Goal: Task Accomplishment & Management: Use online tool/utility

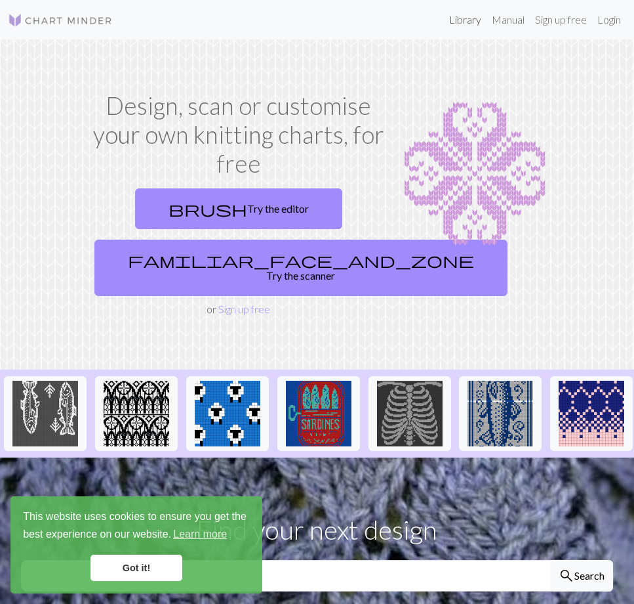
click at [465, 20] on link "Library" at bounding box center [465, 20] width 43 height 26
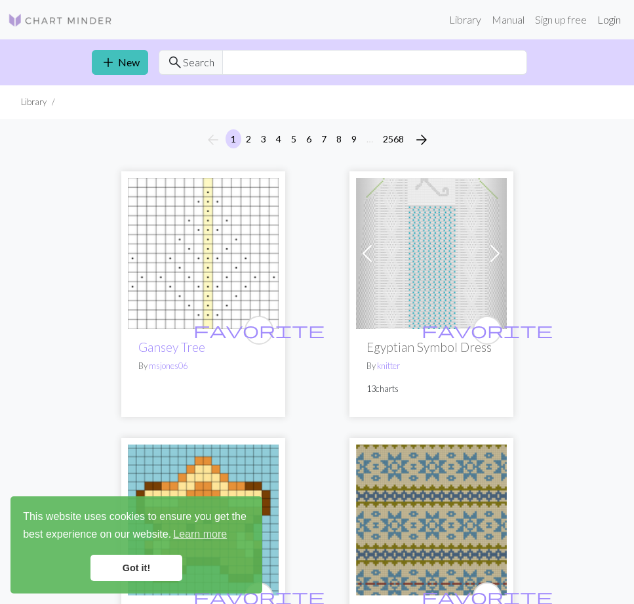
click at [617, 25] on link "Login" at bounding box center [609, 20] width 34 height 26
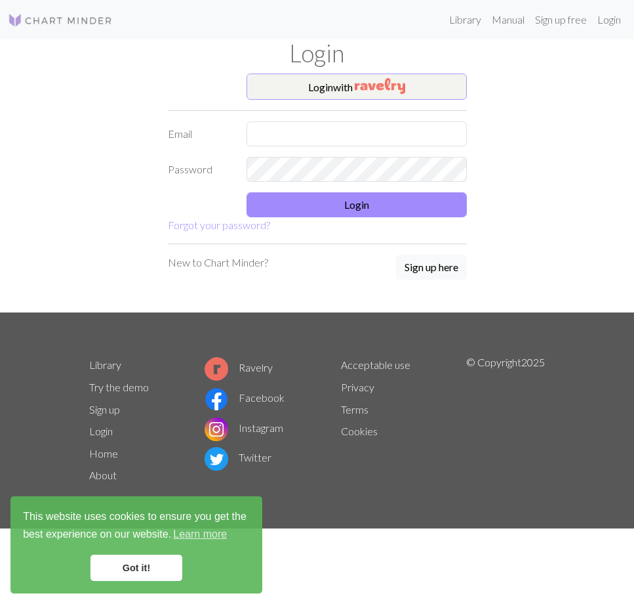
click at [377, 83] on img "button" at bounding box center [380, 86] width 51 height 16
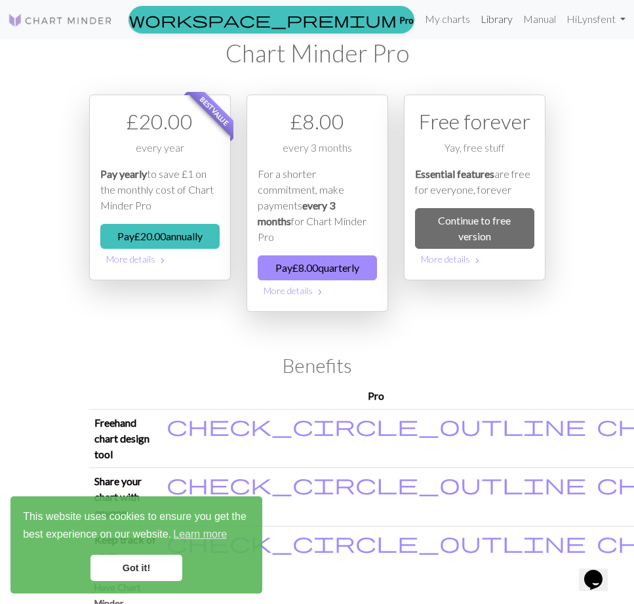
click at [497, 20] on link "Library" at bounding box center [497, 19] width 43 height 26
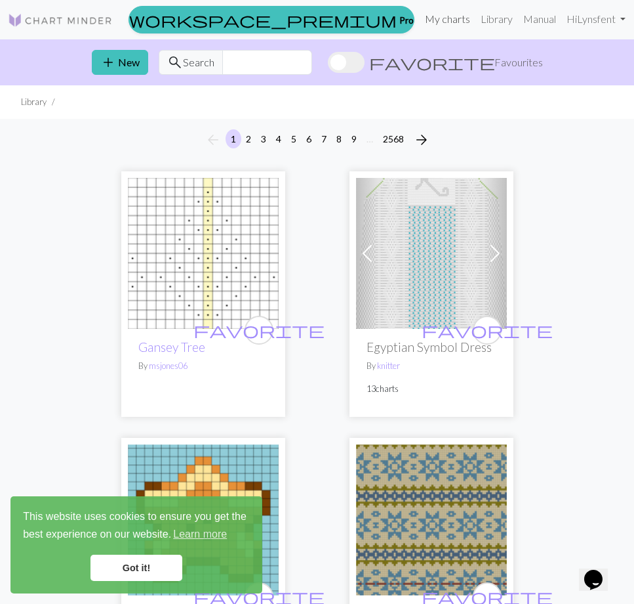
click at [438, 19] on link "My charts" at bounding box center [448, 19] width 56 height 26
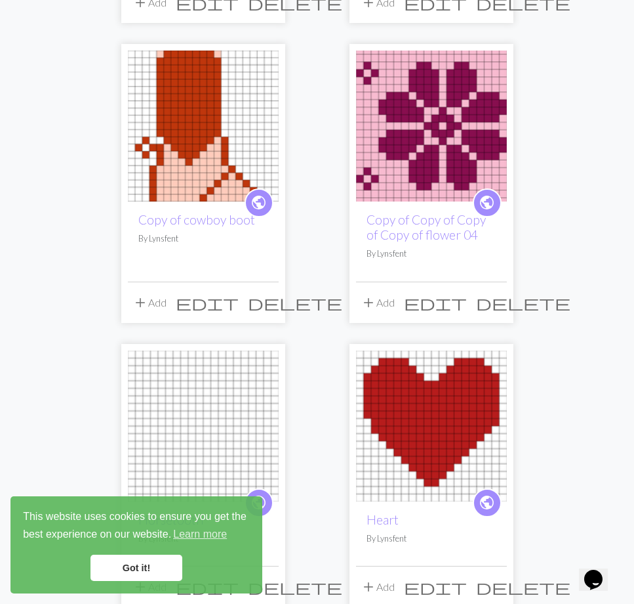
scroll to position [422, 0]
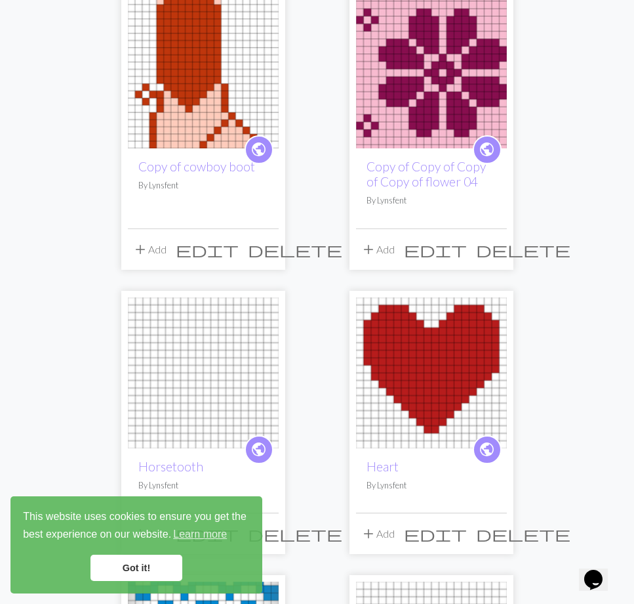
click at [412, 357] on img at bounding box center [431, 372] width 151 height 151
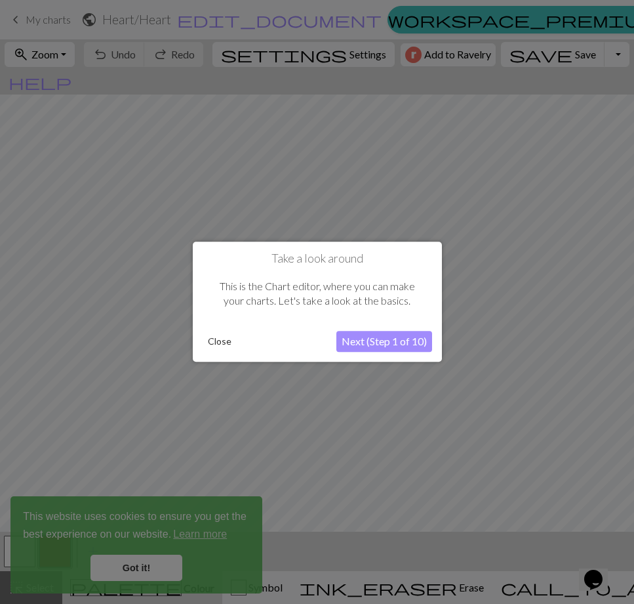
click at [220, 344] on button "Close" at bounding box center [220, 342] width 34 height 20
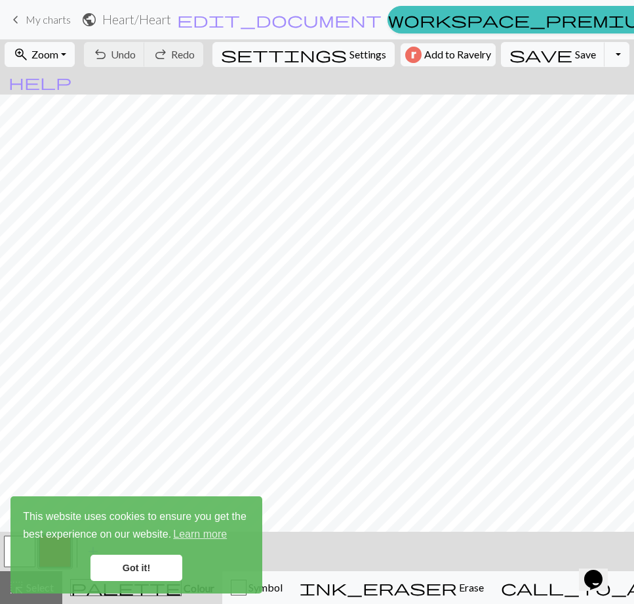
click at [111, 566] on link "Got it!" at bounding box center [137, 567] width 92 height 26
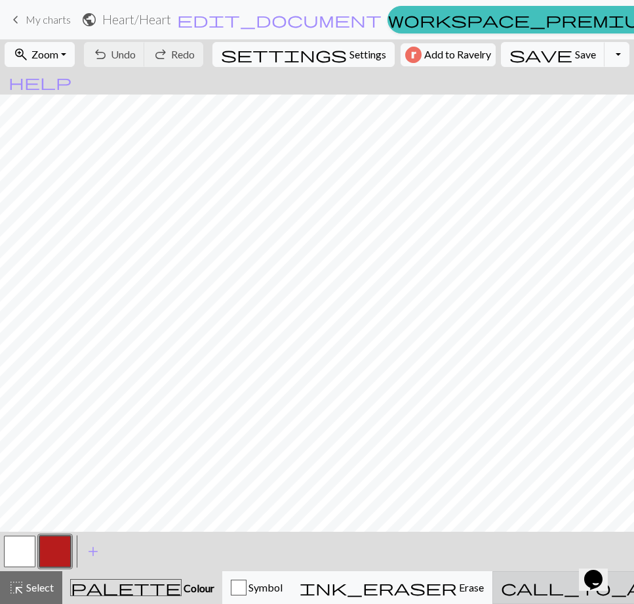
click at [533, 588] on span "call_to_action" at bounding box center [611, 587] width 220 height 18
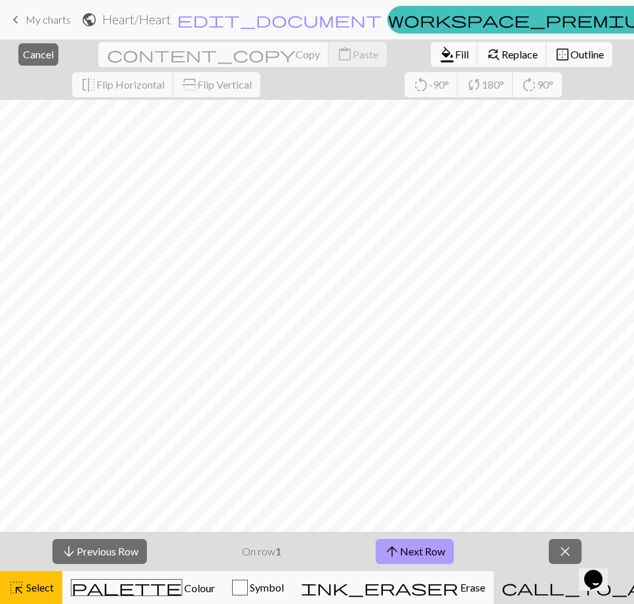
click at [398, 552] on span "arrow_upward" at bounding box center [392, 551] width 16 height 18
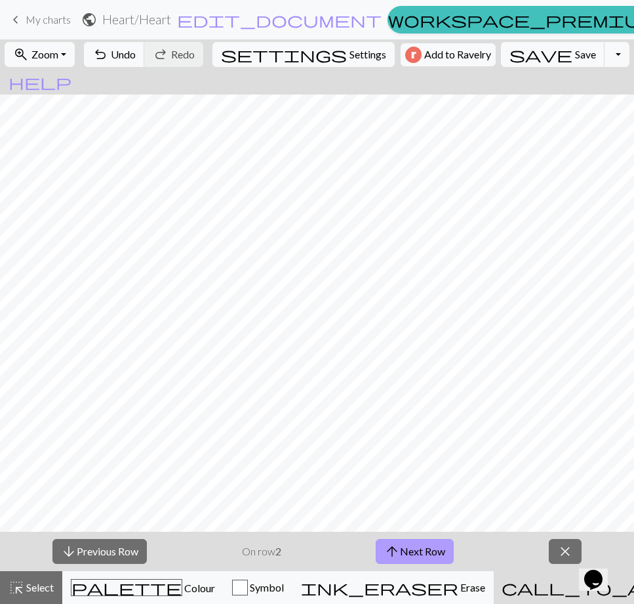
click at [398, 552] on span "arrow_upward" at bounding box center [392, 551] width 16 height 18
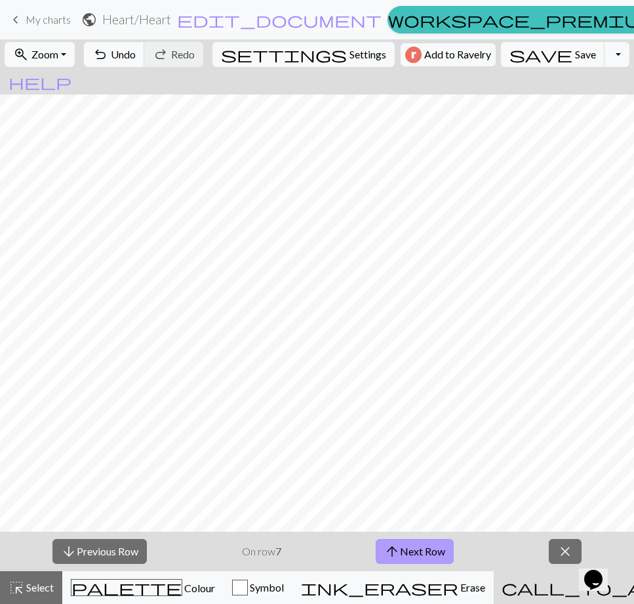
click at [398, 552] on span "arrow_upward" at bounding box center [392, 551] width 16 height 18
click at [398, 552] on span "arrow_upward" at bounding box center [395, 551] width 16 height 18
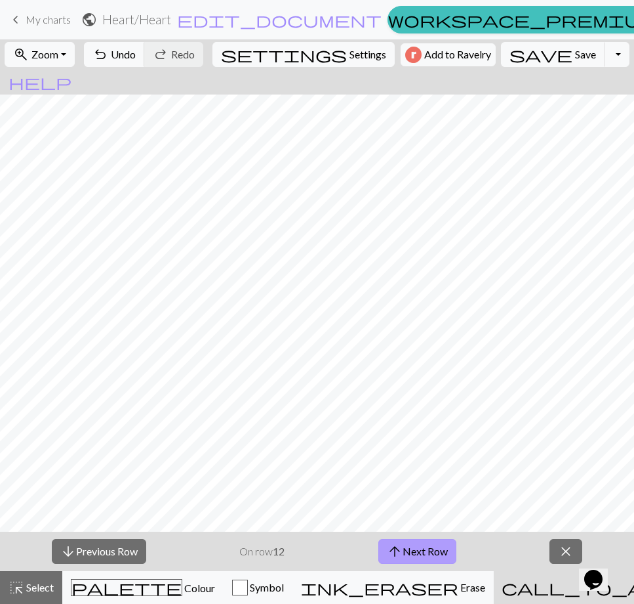
click at [398, 552] on span "arrow_upward" at bounding box center [395, 551] width 16 height 18
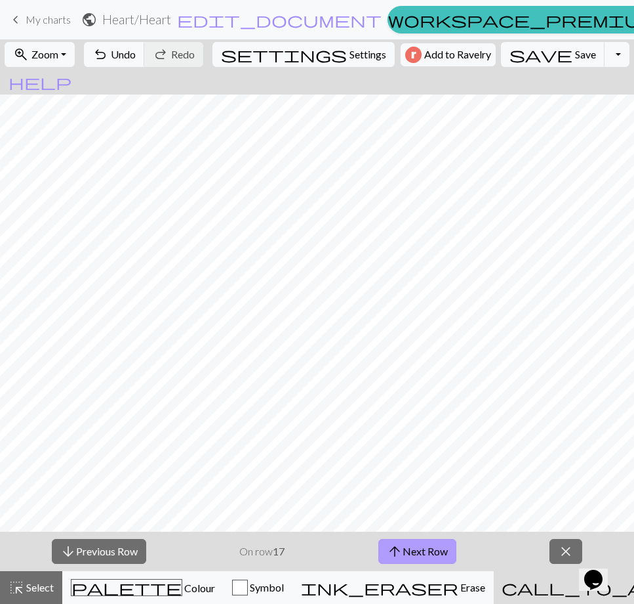
click at [398, 552] on span "arrow_upward" at bounding box center [395, 551] width 16 height 18
